Goal: Information Seeking & Learning: Learn about a topic

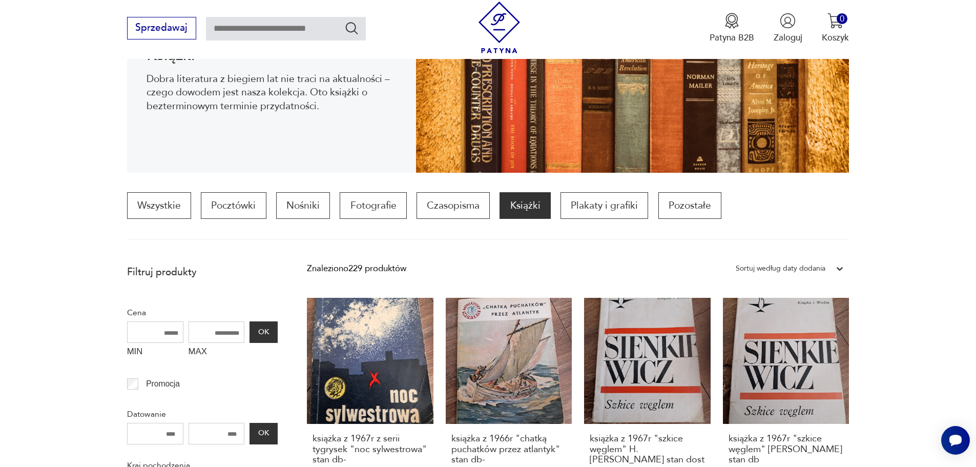
scroll to position [392, 0]
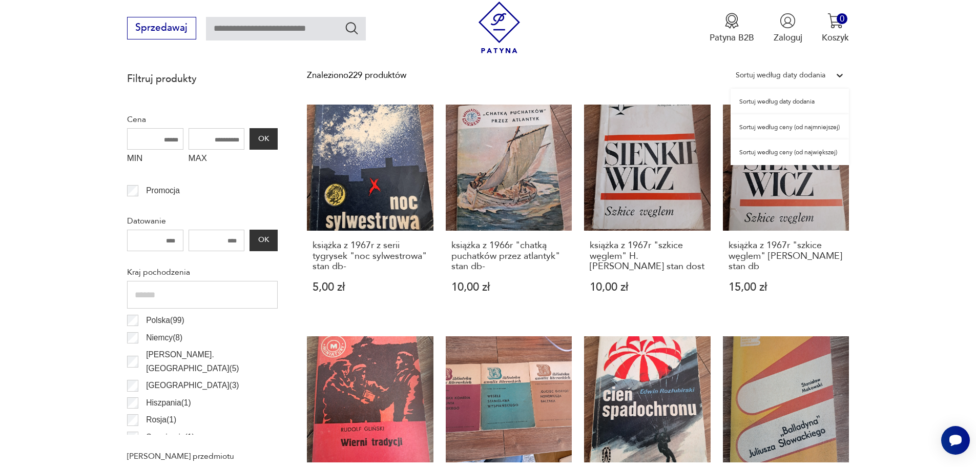
click at [837, 82] on div at bounding box center [840, 75] width 18 height 18
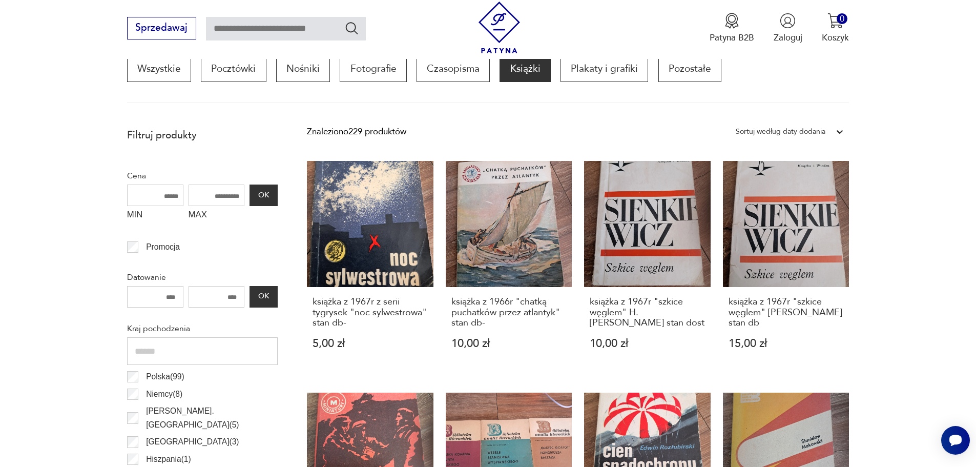
scroll to position [290, 0]
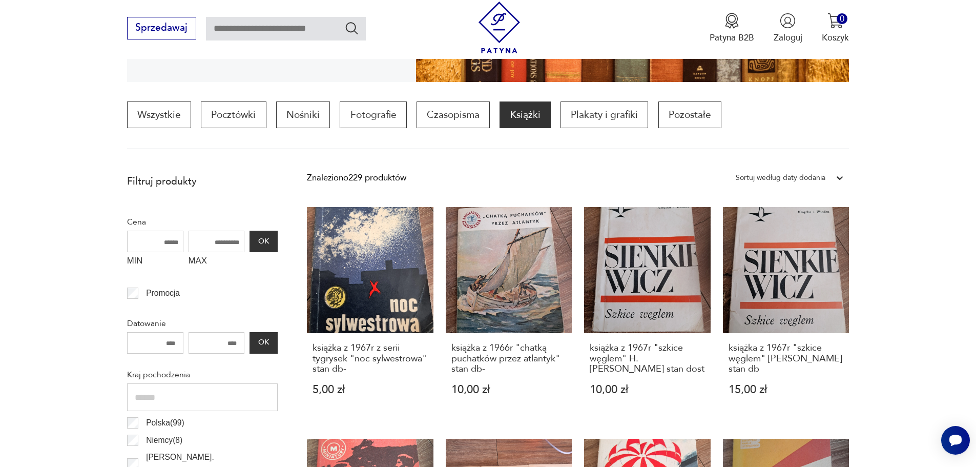
click at [817, 174] on div "Sortuj według daty dodania" at bounding box center [781, 177] width 90 height 13
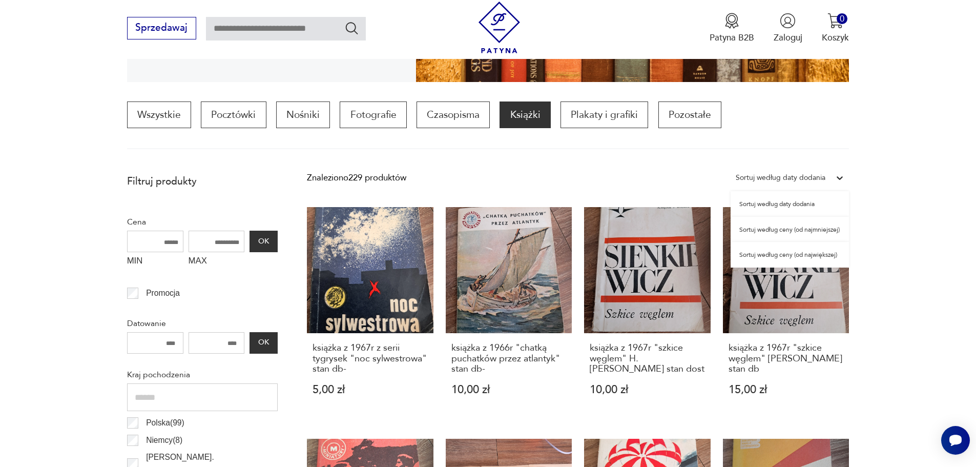
click at [791, 254] on div "Sortuj według ceny (od największej)" at bounding box center [790, 255] width 118 height 26
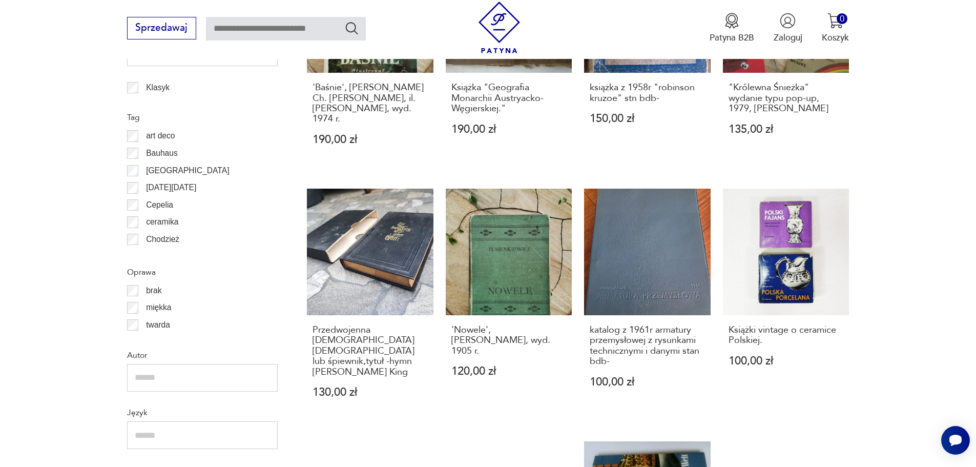
scroll to position [1073, 0]
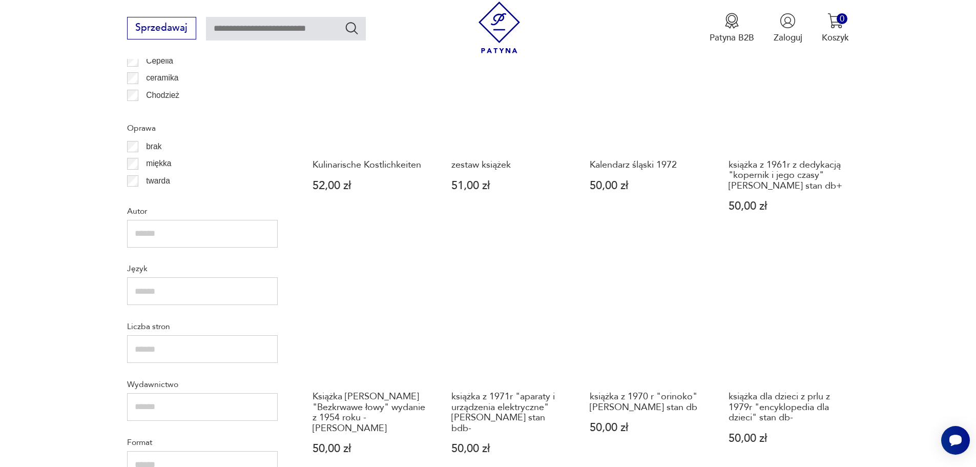
scroll to position [1176, 0]
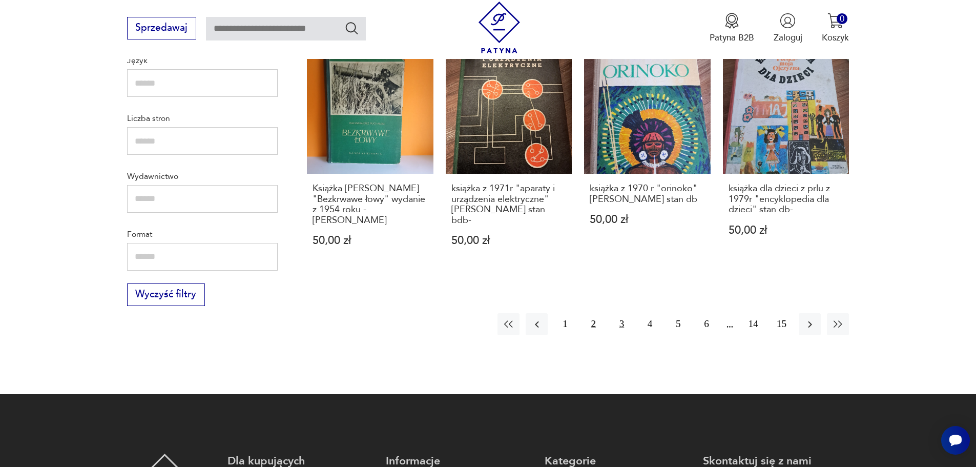
click at [624, 313] on button "3" at bounding box center [622, 324] width 22 height 22
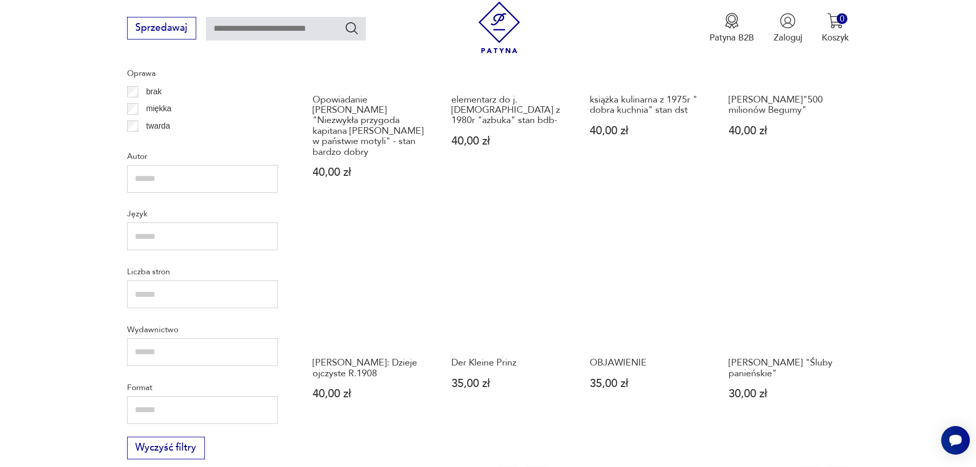
scroll to position [1227, 0]
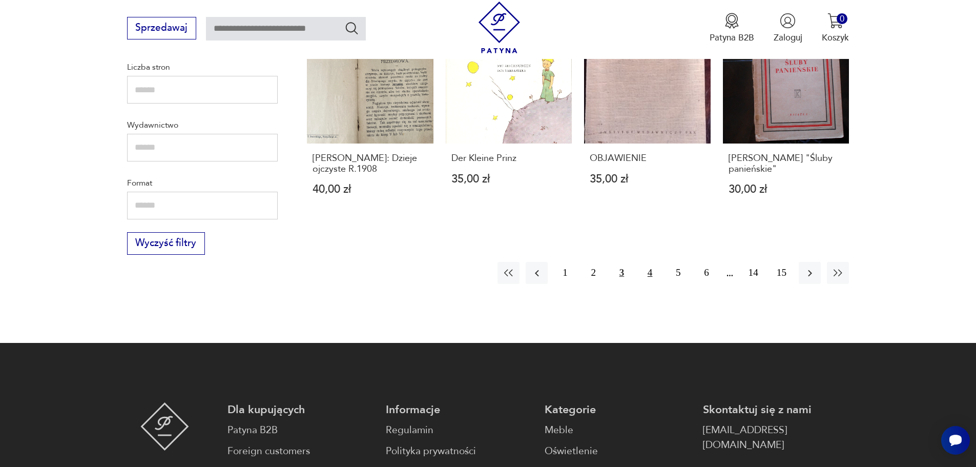
click at [650, 275] on button "4" at bounding box center [650, 273] width 22 height 22
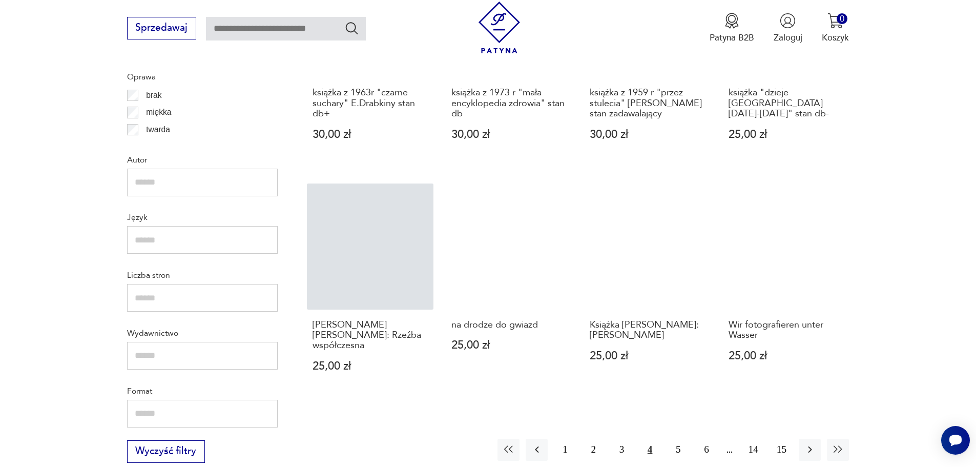
scroll to position [1022, 0]
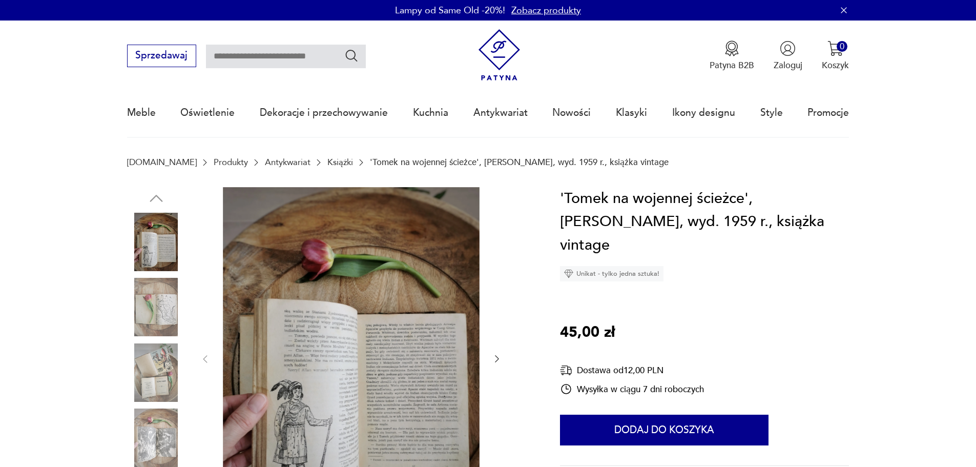
click at [144, 363] on img at bounding box center [156, 372] width 58 height 58
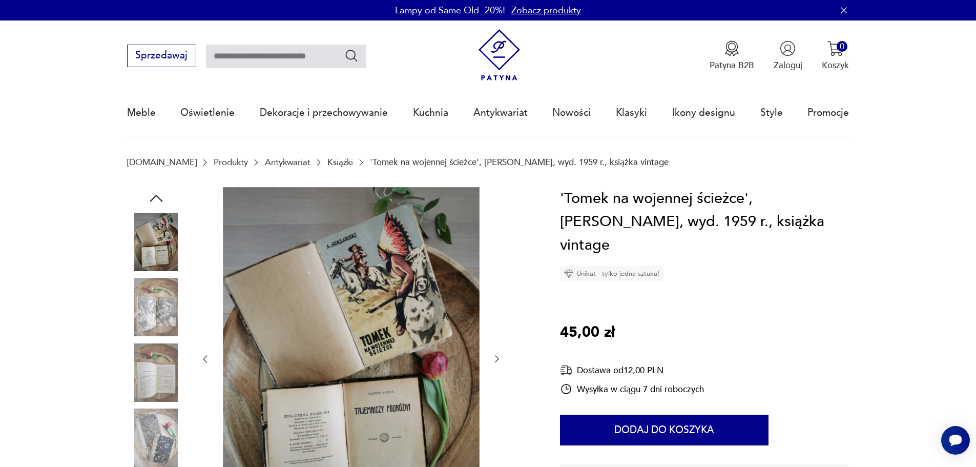
click at [160, 358] on img at bounding box center [156, 372] width 58 height 58
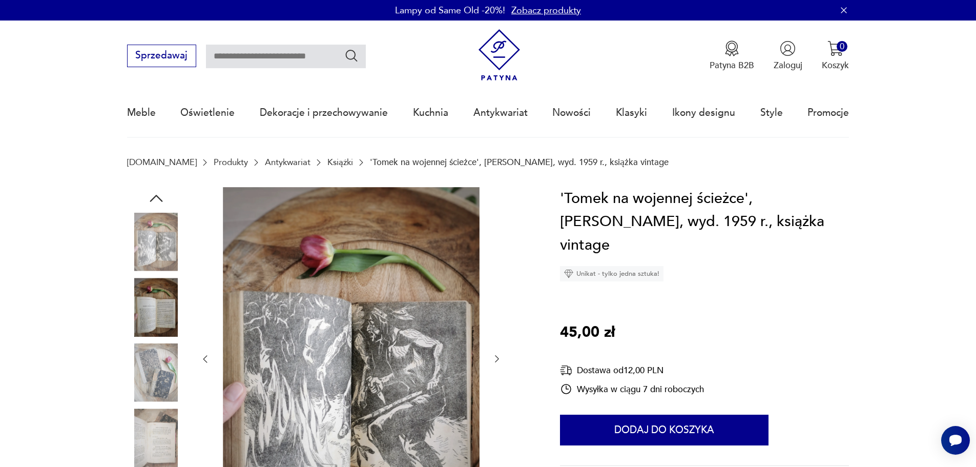
click at [160, 391] on img at bounding box center [156, 372] width 58 height 58
